Goal: Transaction & Acquisition: Book appointment/travel/reservation

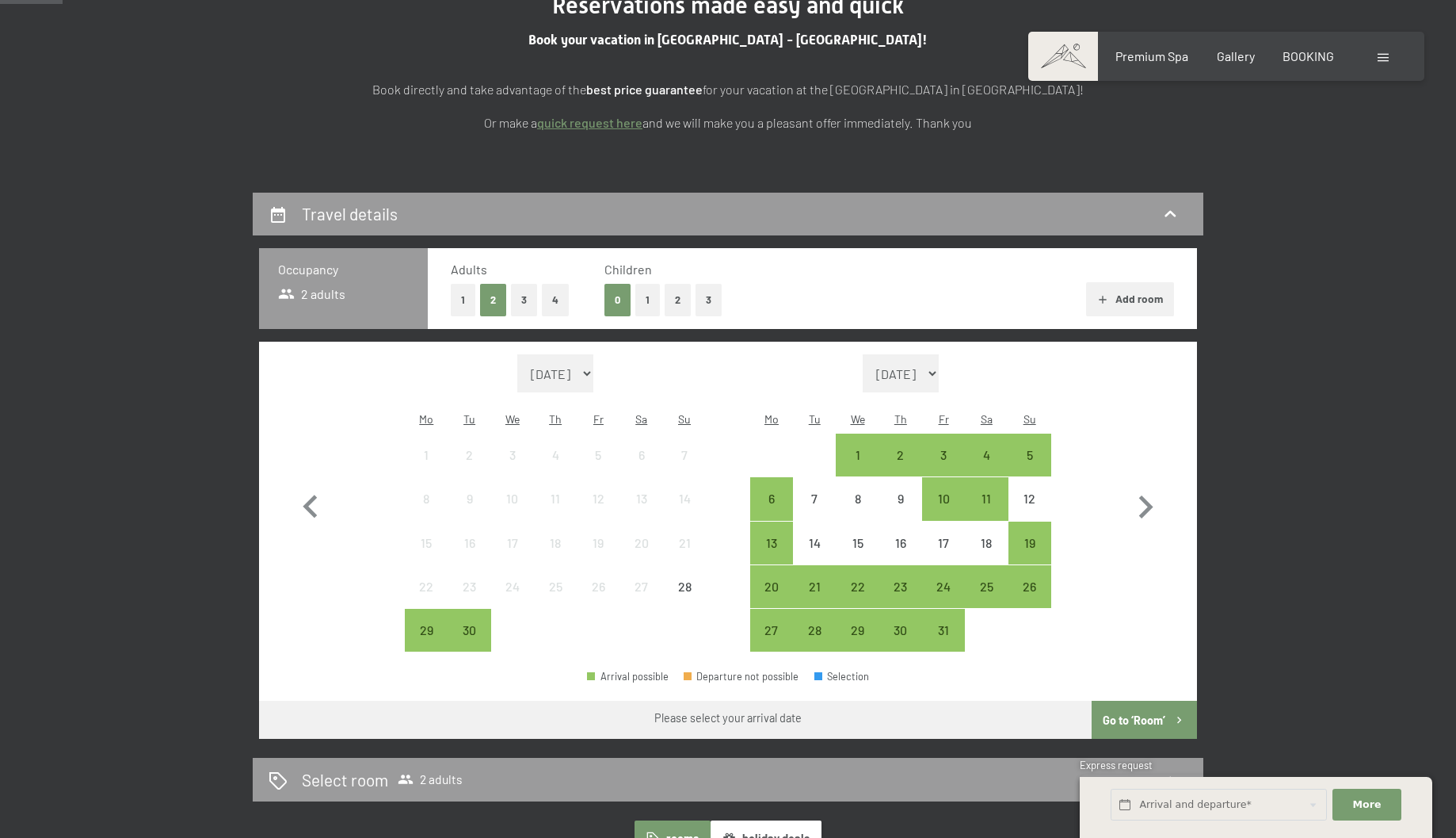
scroll to position [228, 0]
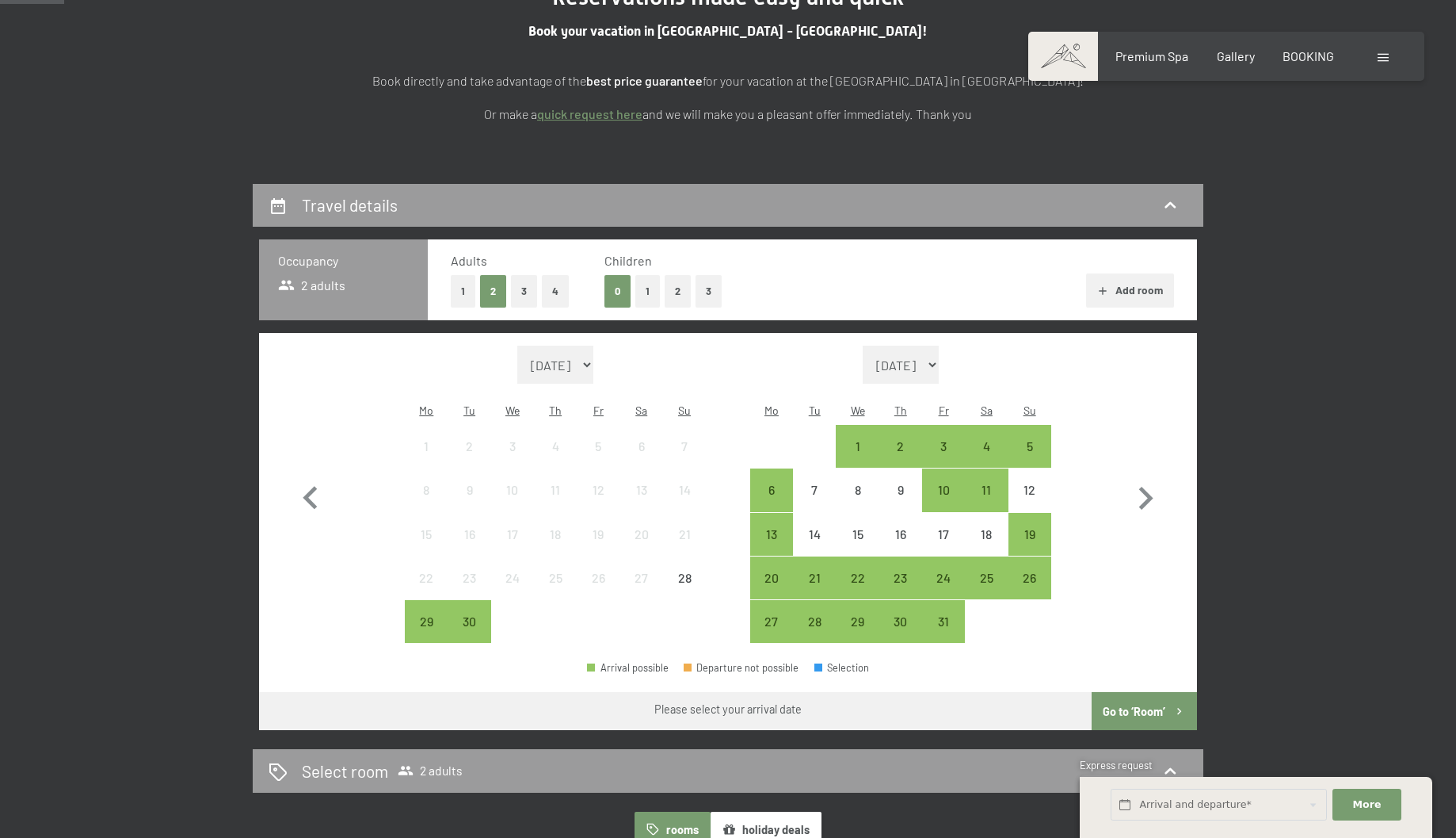
click at [642, 288] on button "1" at bounding box center [647, 291] width 24 height 33
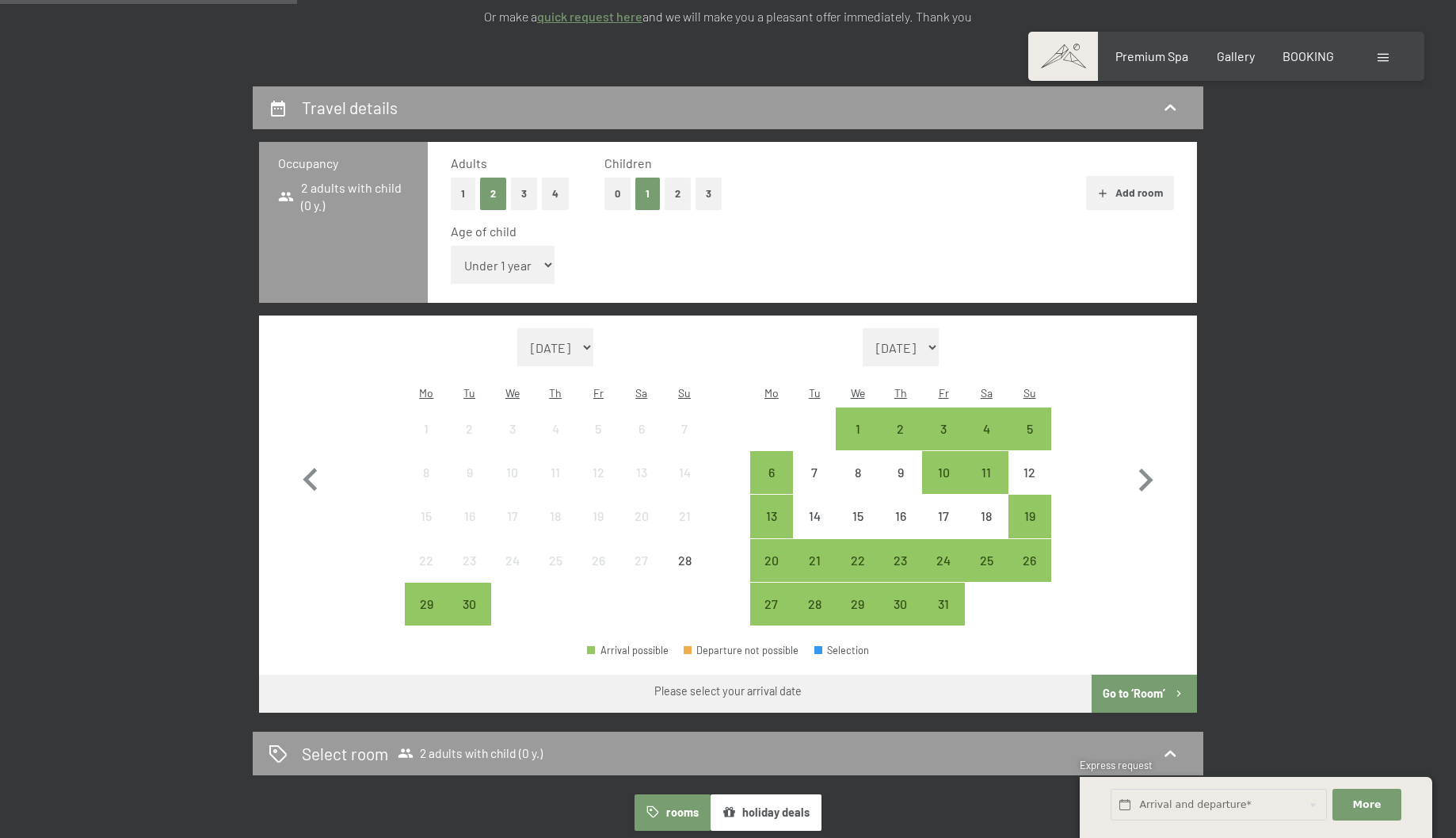
scroll to position [336, 0]
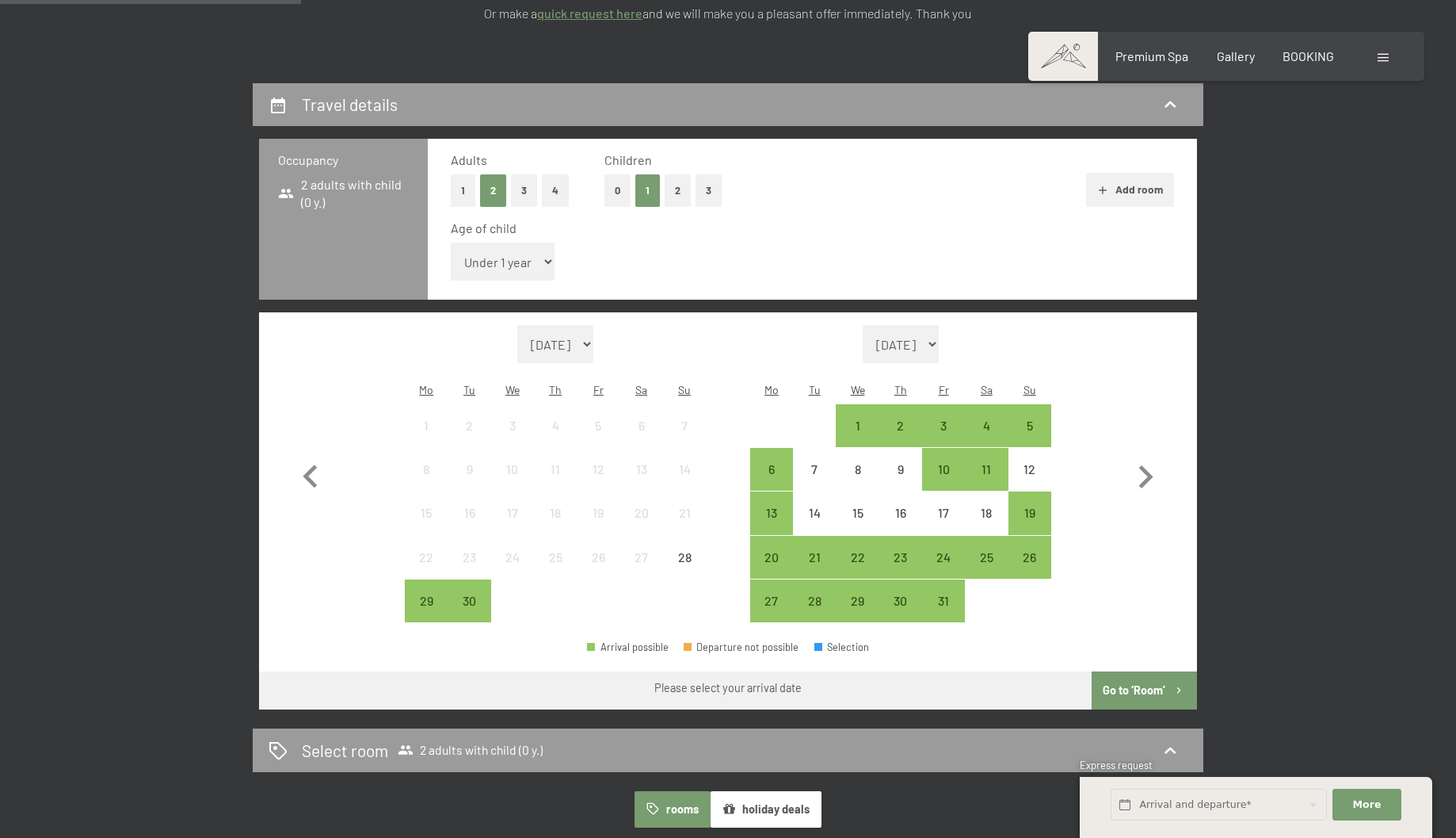
select select "11"
click at [1145, 465] on icon "button" at bounding box center [1146, 477] width 14 height 23
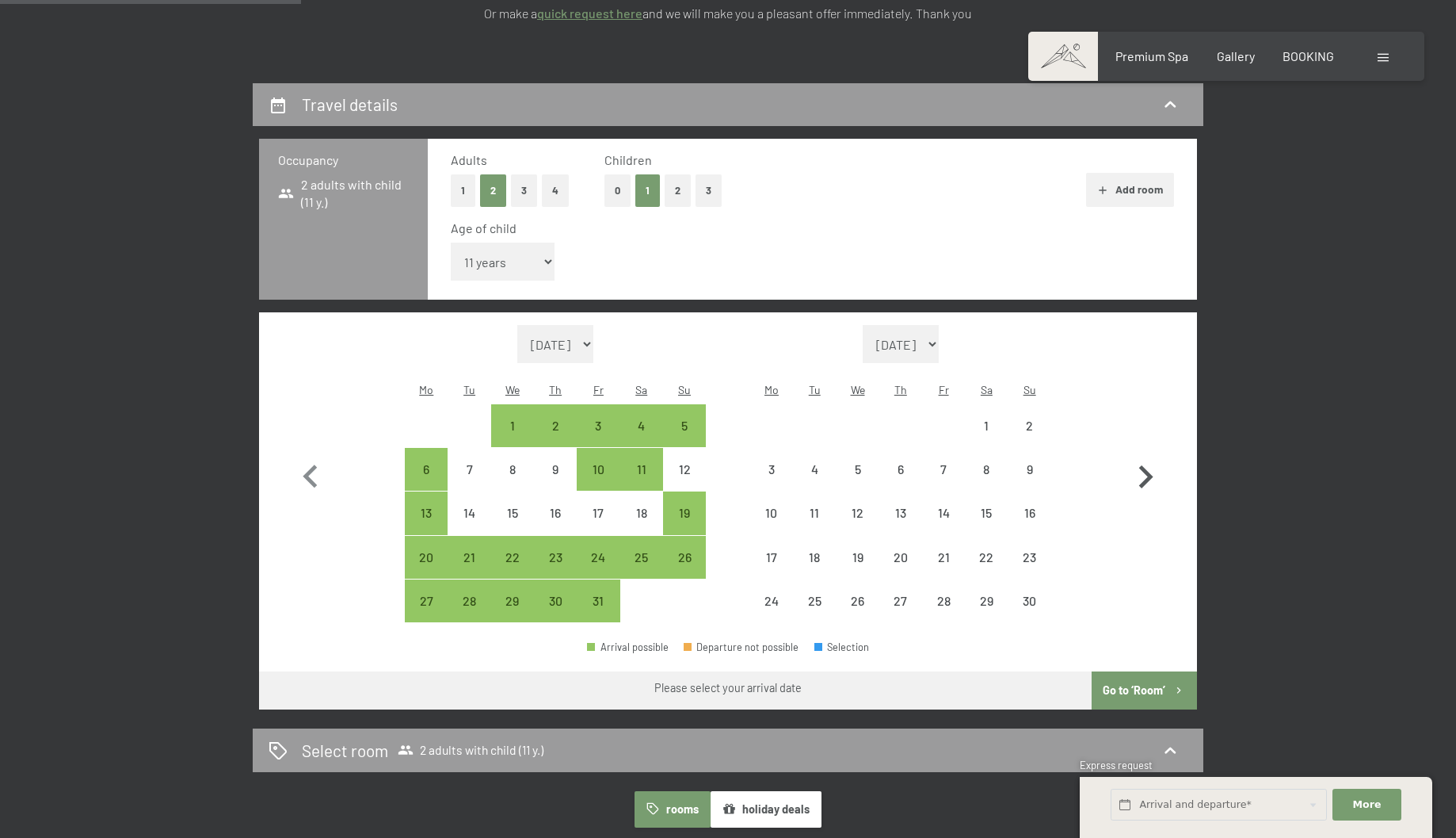
select select "[DATE]"
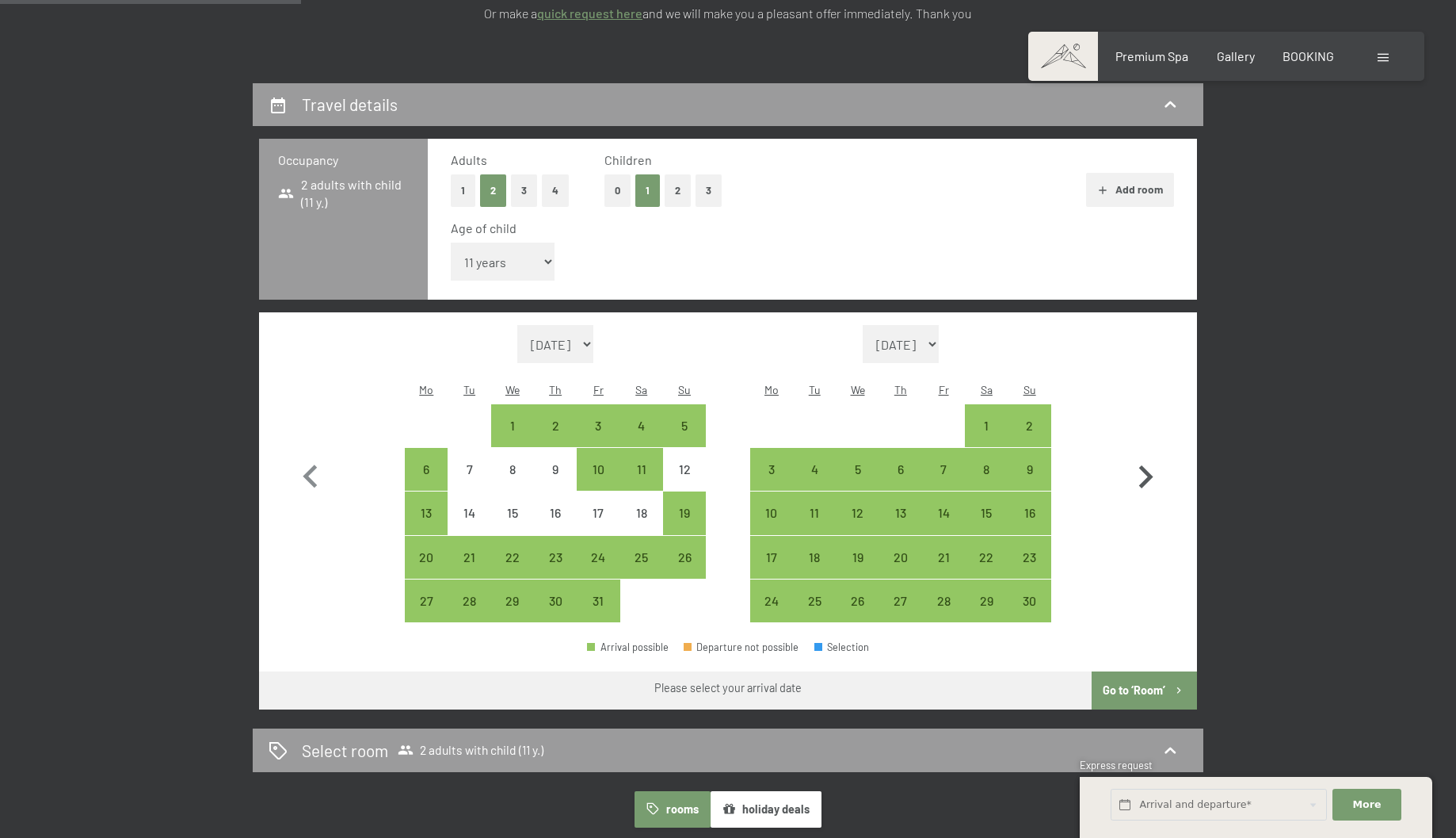
click at [1145, 465] on icon "button" at bounding box center [1146, 477] width 14 height 23
select select "[DATE]"
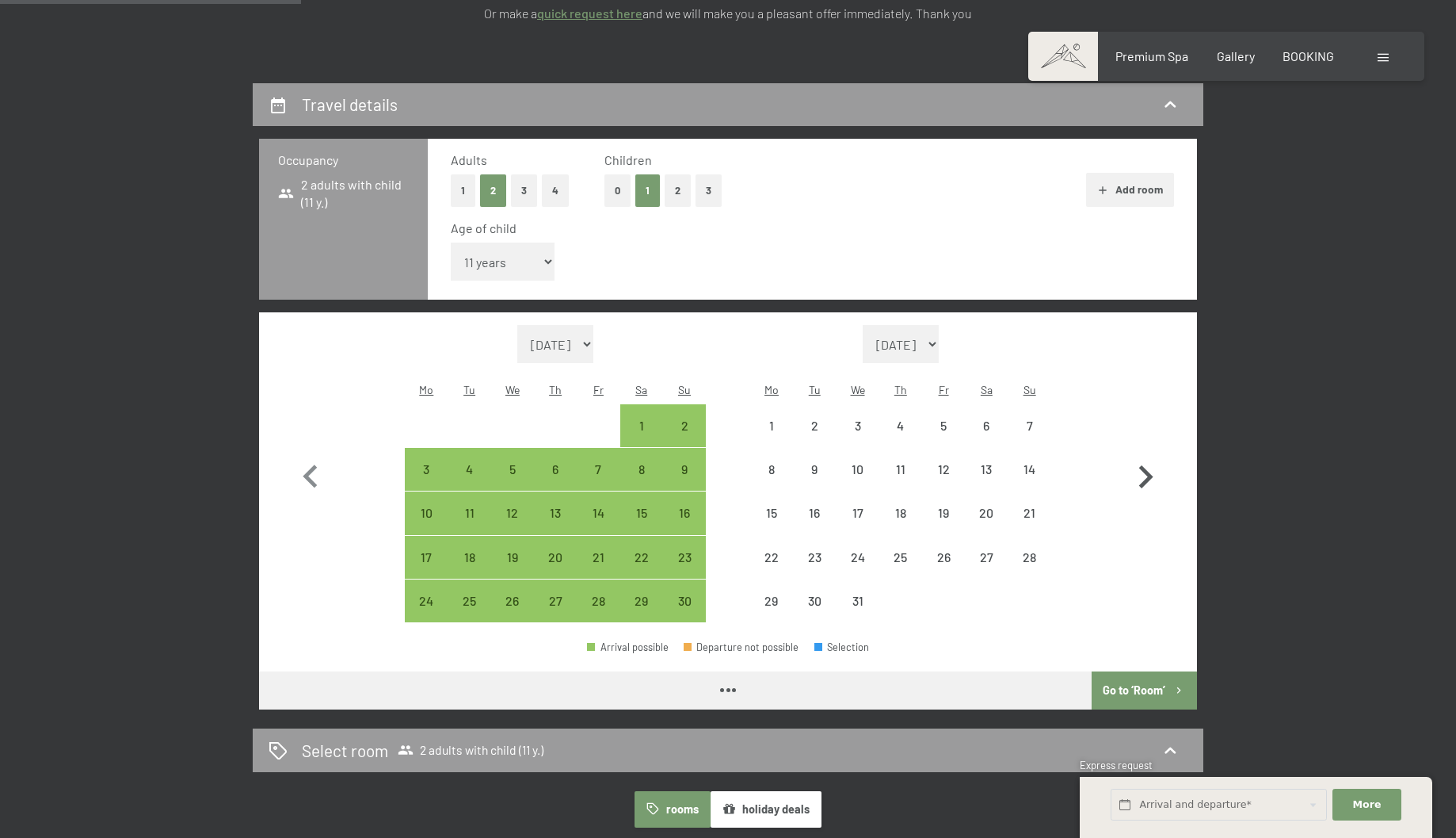
select select "[DATE]"
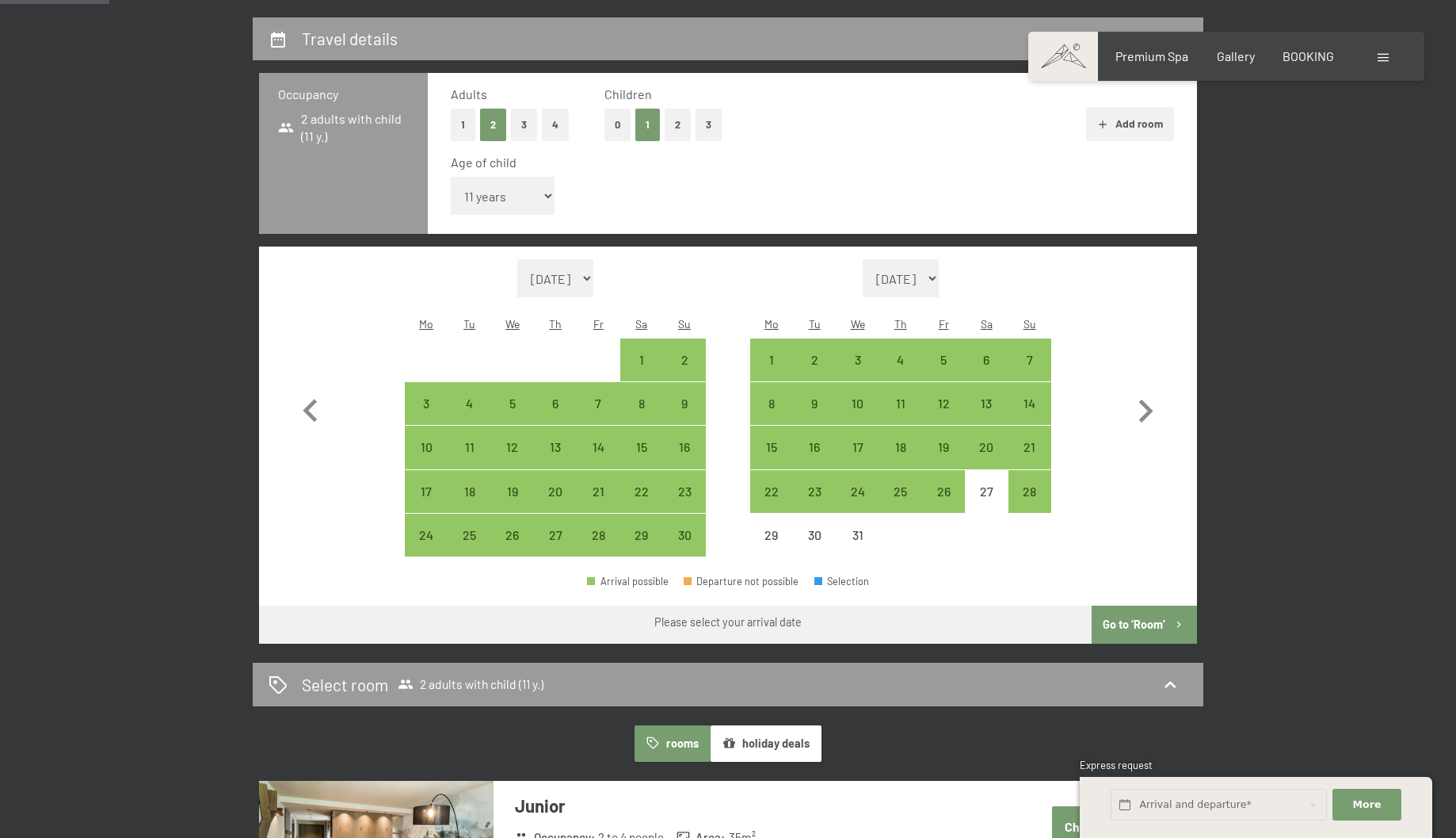
scroll to position [403, 0]
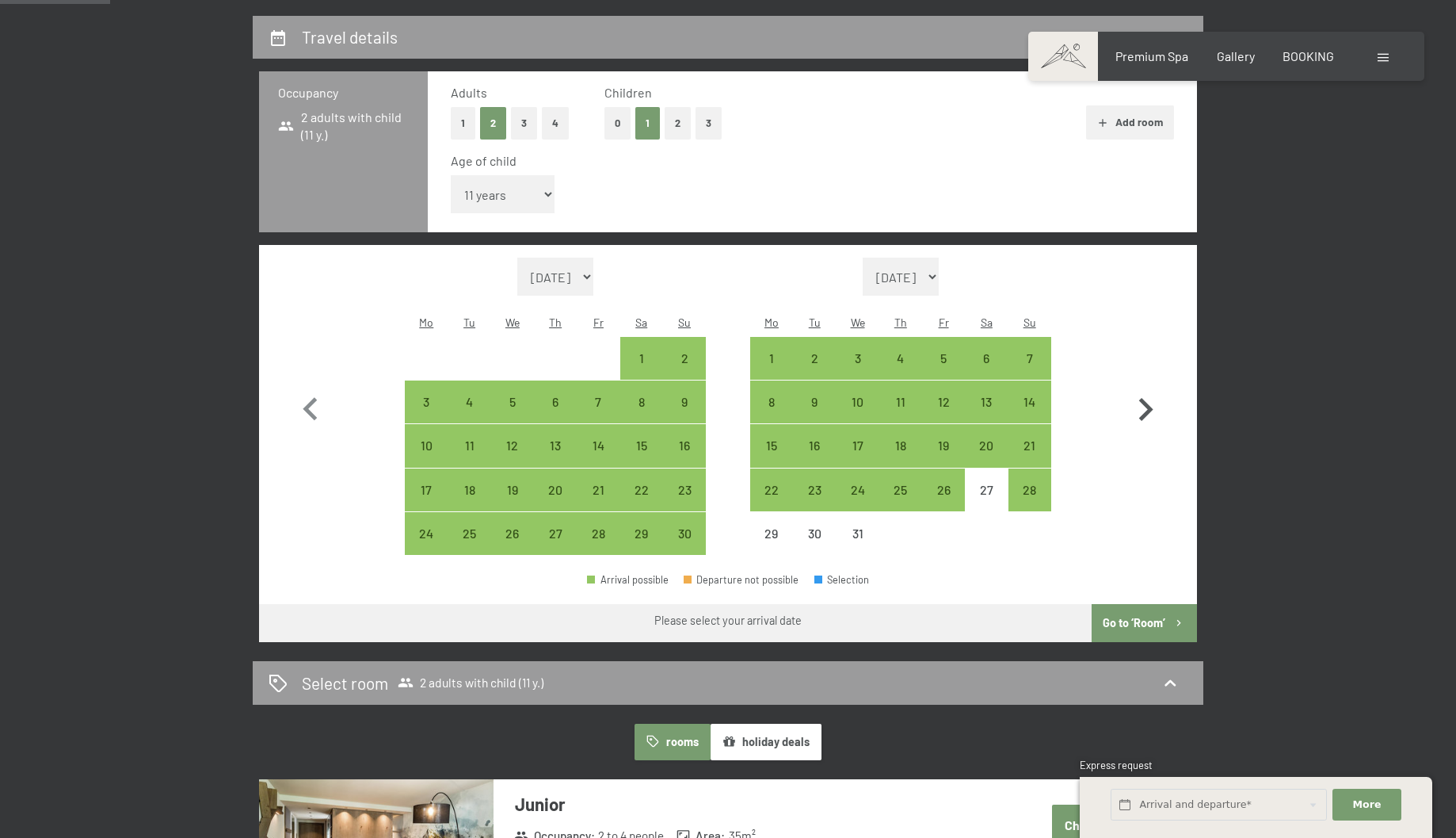
click at [1145, 386] on icon "button" at bounding box center [1145, 409] width 46 height 46
select select "[DATE]"
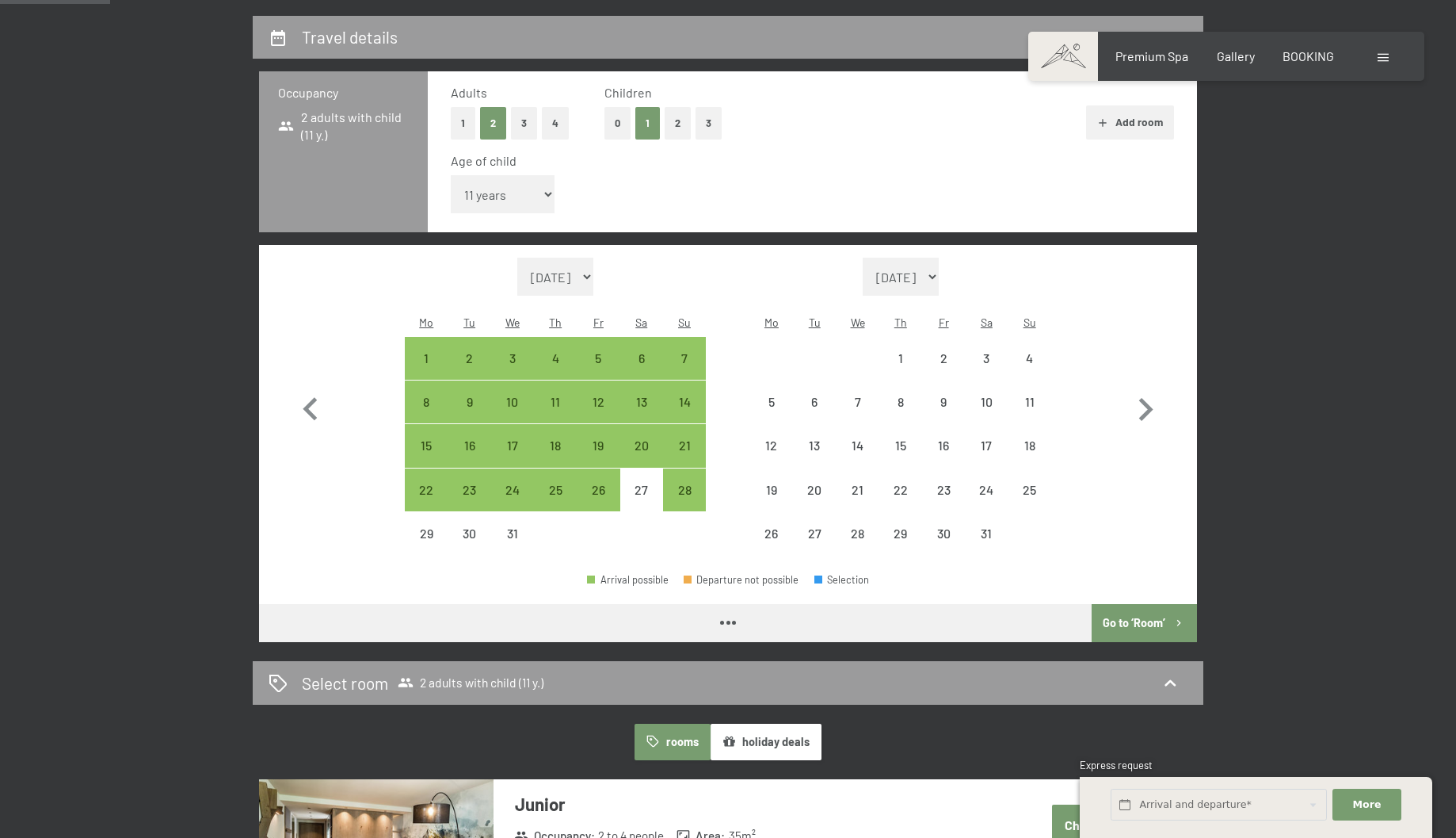
select select "[DATE]"
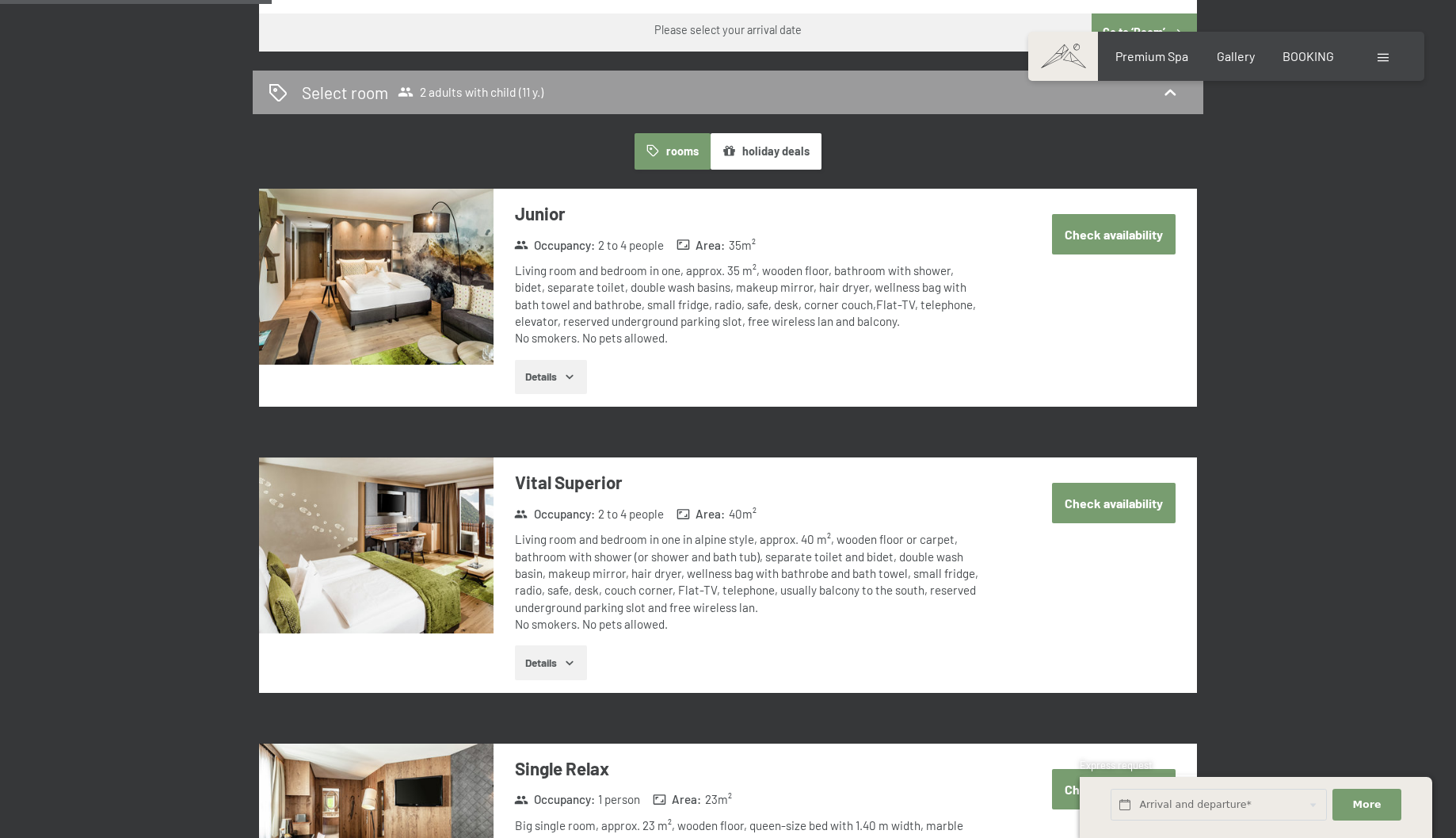
scroll to position [996, 0]
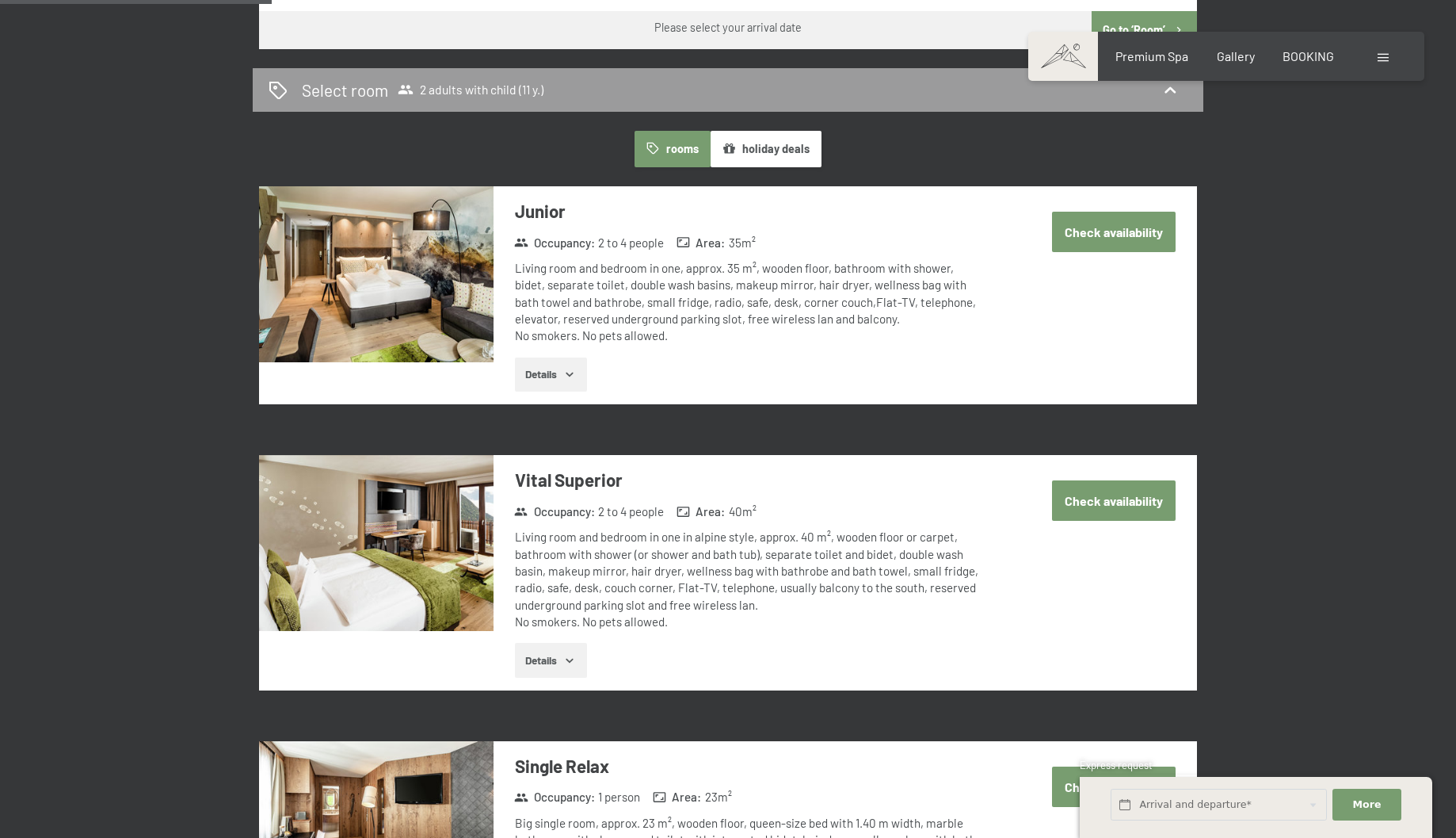
click at [557, 358] on button "Details" at bounding box center [551, 375] width 72 height 35
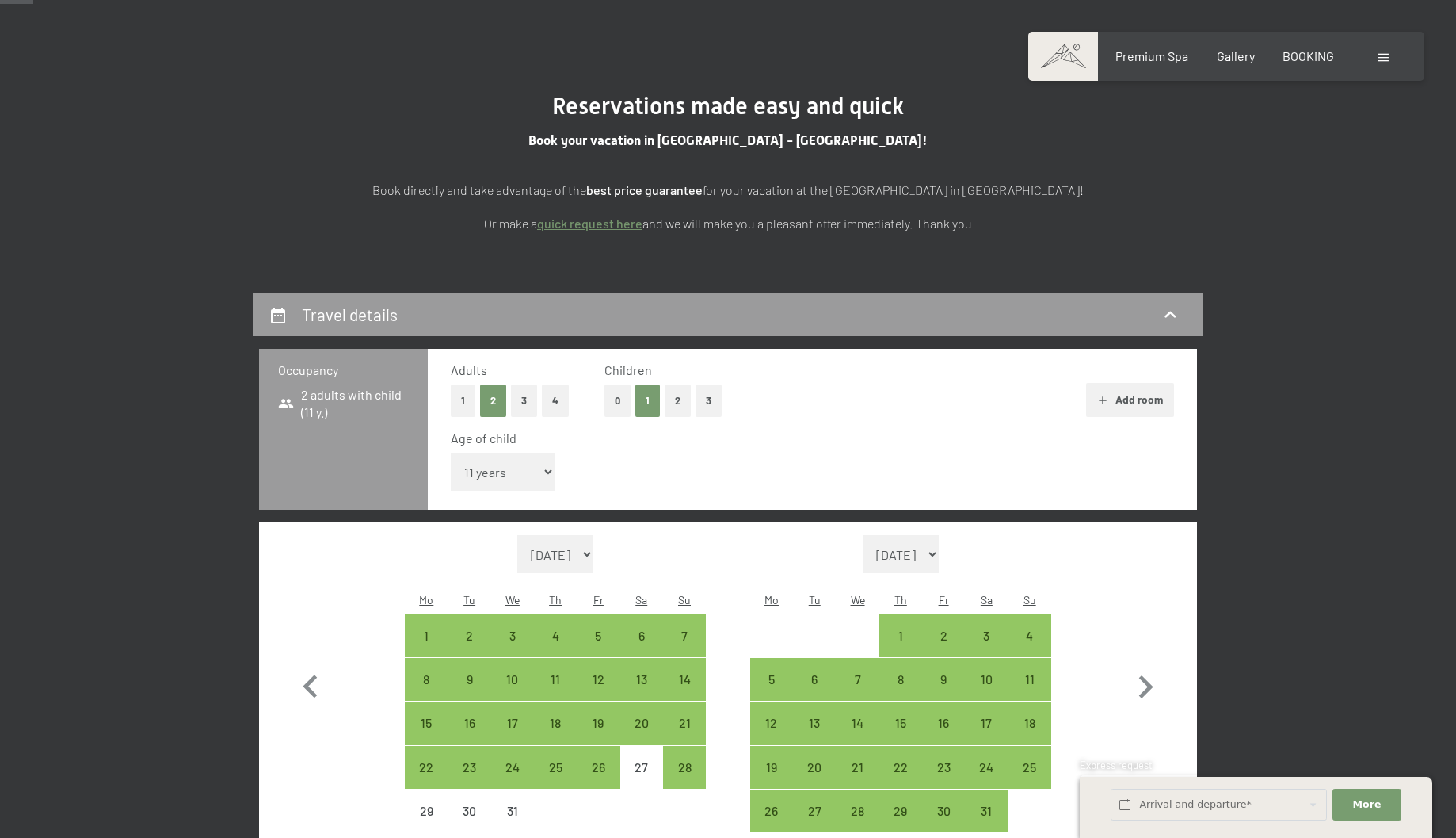
scroll to position [127, 0]
